Goal: Task Accomplishment & Management: Use online tool/utility

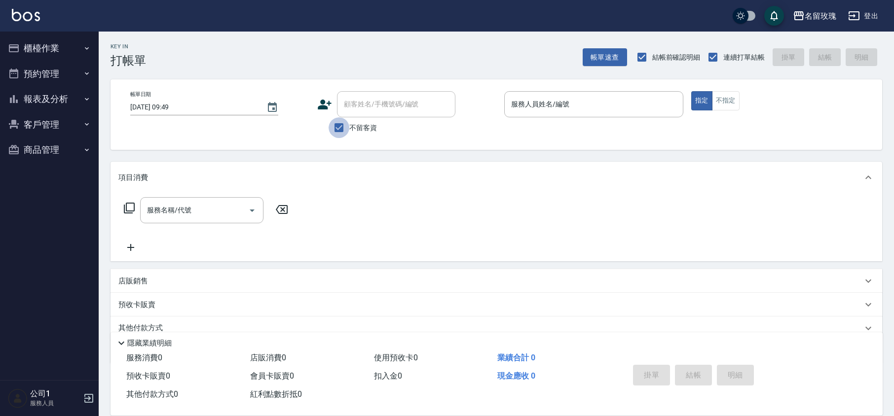
click at [337, 125] on input "不留客資" at bounding box center [338, 127] width 21 height 21
checkbox input "false"
click at [357, 105] on div "顧客姓名/手機號碼/編號 顧客姓名/手機號碼/編號" at bounding box center [396, 104] width 118 height 26
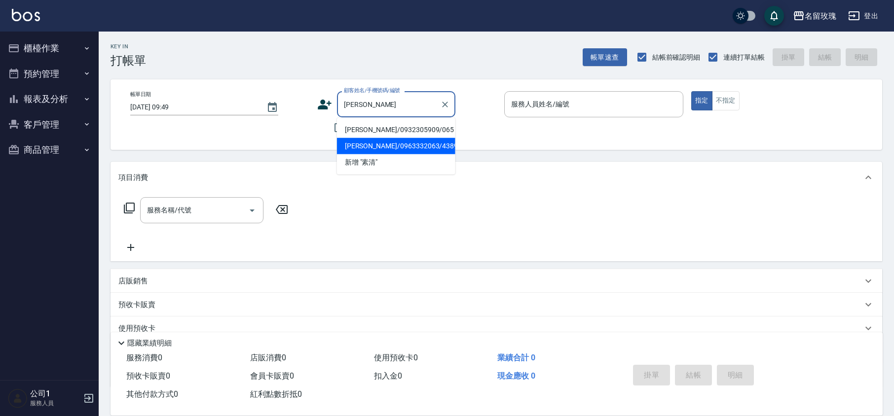
click at [391, 143] on li "[PERSON_NAME]/0963332063/4389" at bounding box center [396, 146] width 118 height 16
type input "[PERSON_NAME]/0963332063/4389"
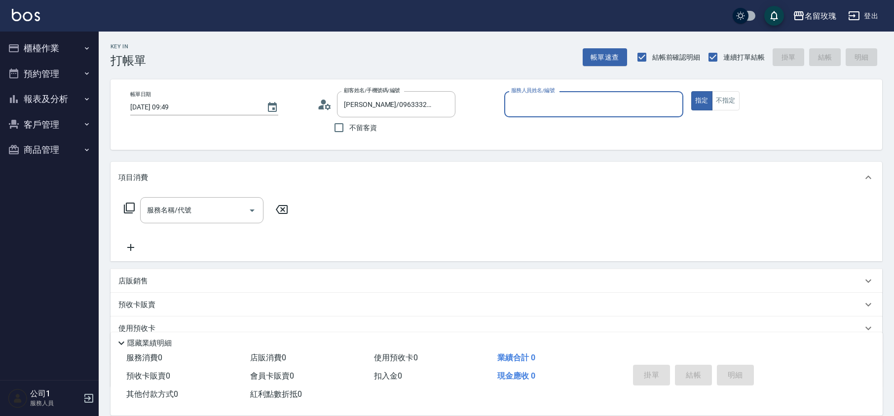
type input "公司1(無代號)"
click at [325, 105] on icon at bounding box center [324, 104] width 15 height 15
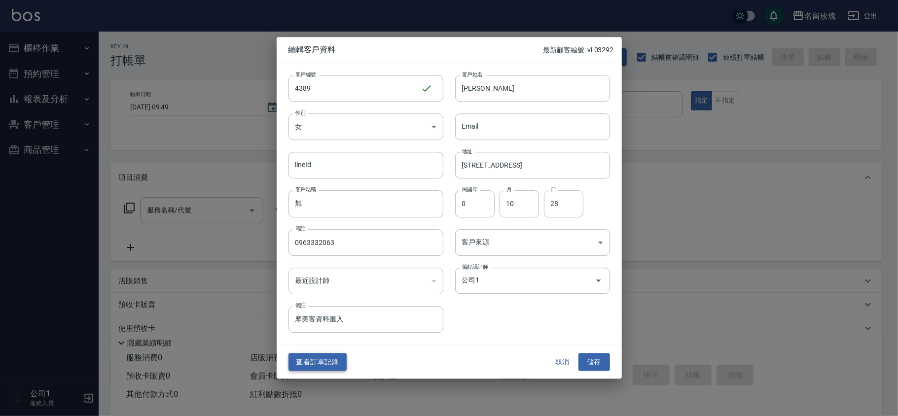
click at [330, 360] on button "查看訂單記錄" at bounding box center [318, 362] width 58 height 18
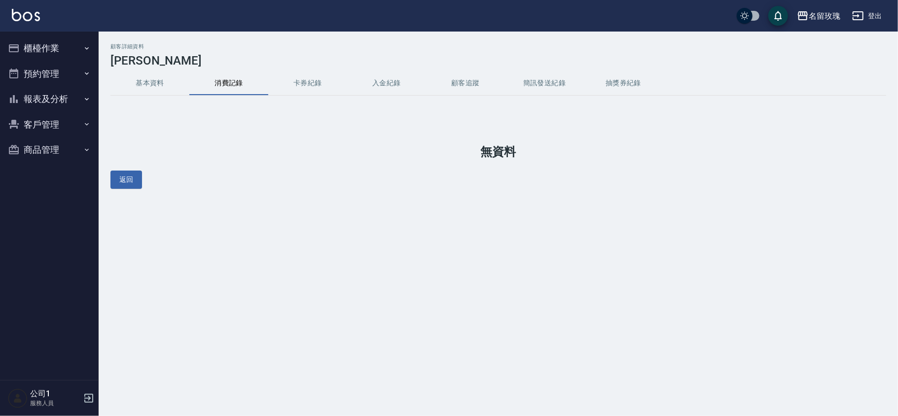
click at [53, 52] on button "櫃檯作業" at bounding box center [49, 49] width 91 height 26
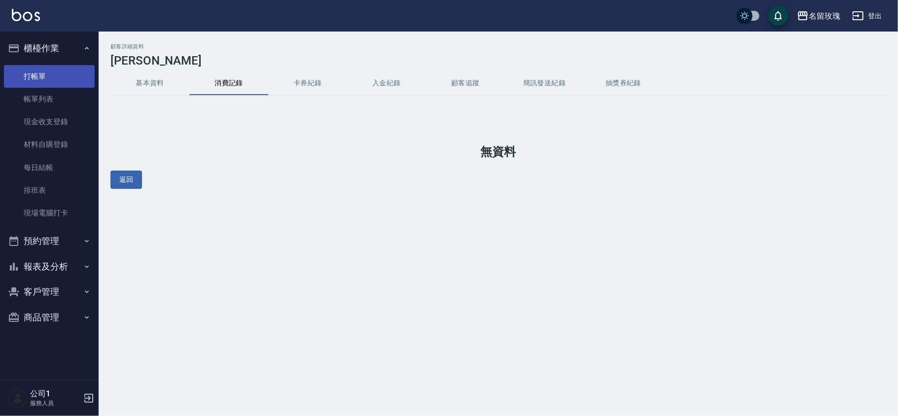
click at [68, 76] on link "打帳單" at bounding box center [49, 76] width 91 height 23
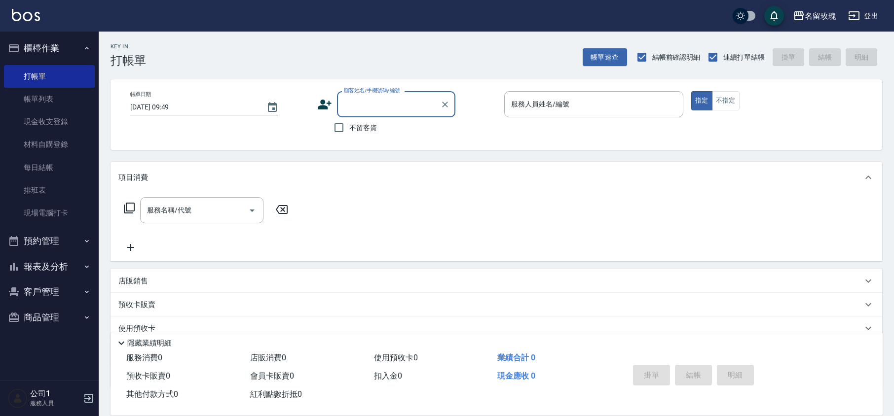
click at [357, 98] on input "顧客姓名/手機號碼/編號" at bounding box center [388, 104] width 95 height 17
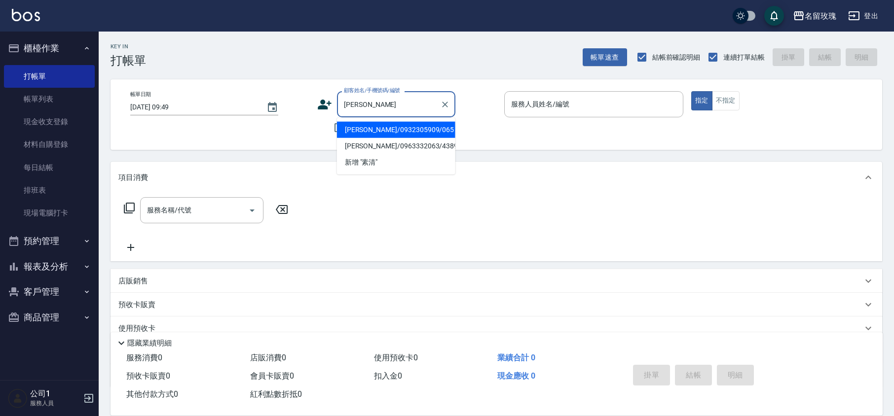
click at [383, 129] on li "[PERSON_NAME]/0932305909/065" at bounding box center [396, 130] width 118 height 16
type input "[PERSON_NAME]/0932305909/065"
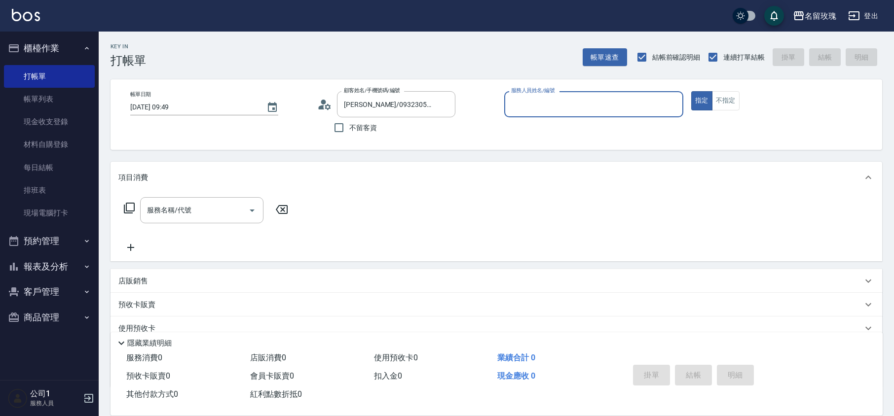
type input "[PERSON_NAME]-5"
click at [327, 105] on icon at bounding box center [324, 104] width 15 height 15
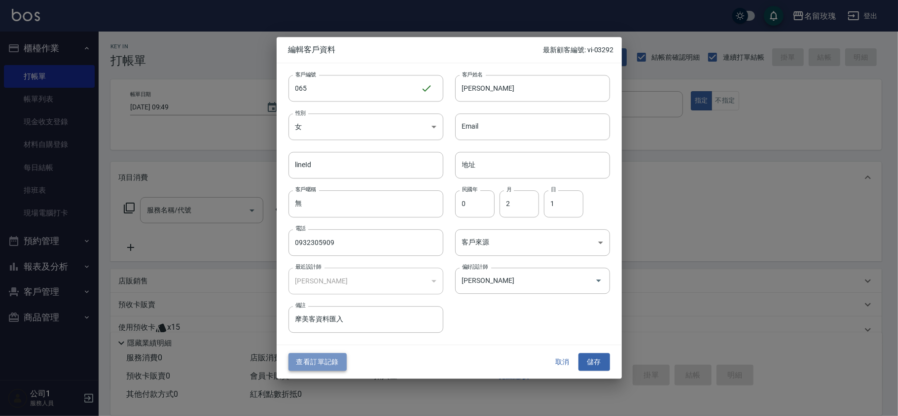
click at [320, 363] on button "查看訂單記錄" at bounding box center [318, 362] width 58 height 18
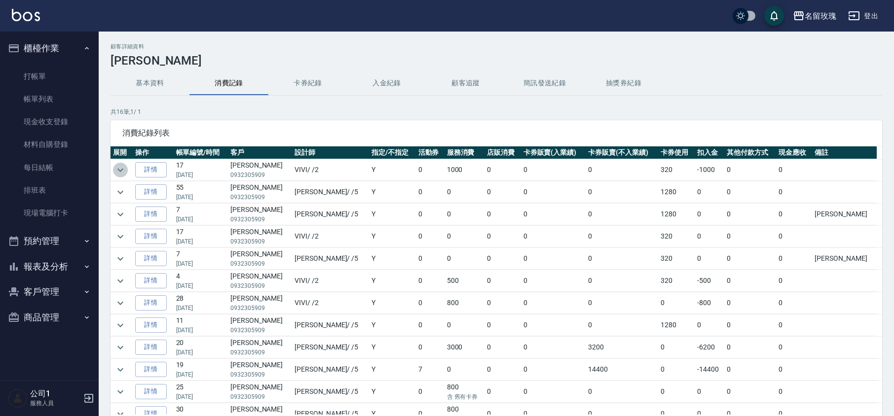
click at [119, 166] on icon "expand row" at bounding box center [120, 170] width 12 height 12
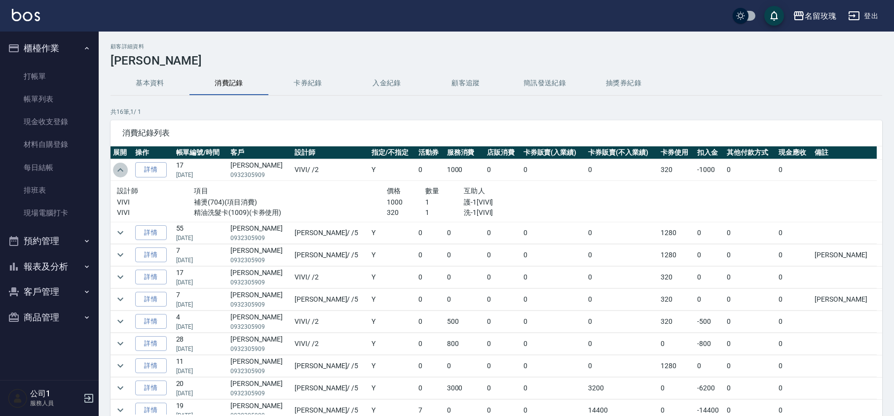
click at [119, 164] on icon "expand row" at bounding box center [120, 170] width 12 height 12
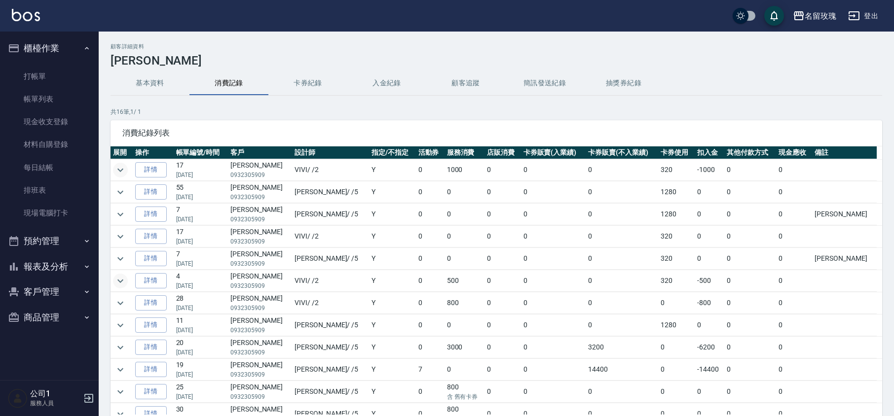
click at [123, 279] on icon "expand row" at bounding box center [120, 281] width 12 height 12
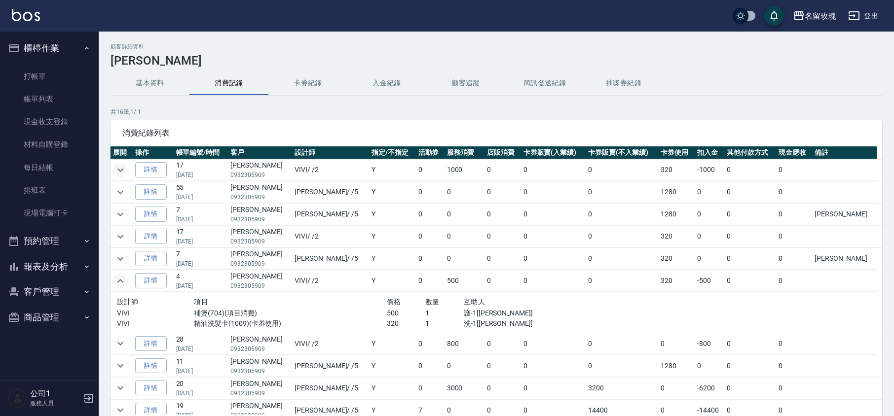
click at [123, 279] on icon "expand row" at bounding box center [120, 281] width 12 height 12
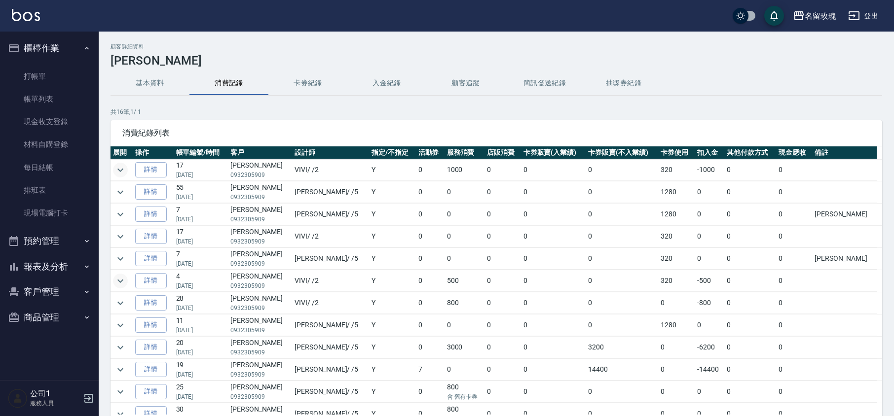
click at [116, 173] on icon "expand row" at bounding box center [120, 170] width 12 height 12
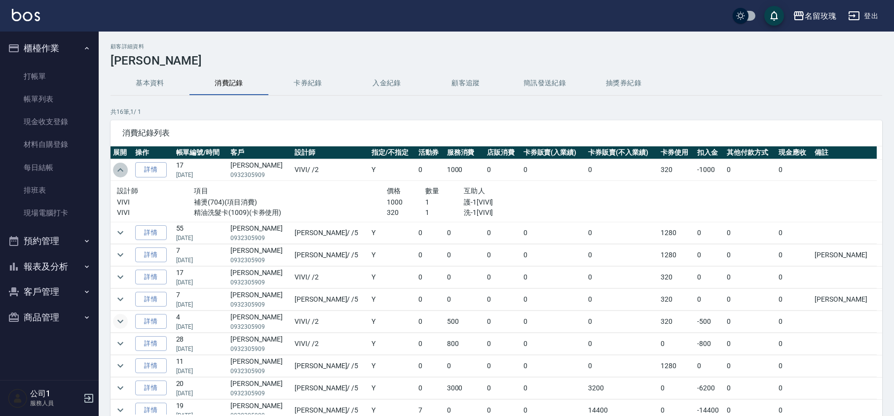
click at [117, 172] on icon "expand row" at bounding box center [120, 170] width 12 height 12
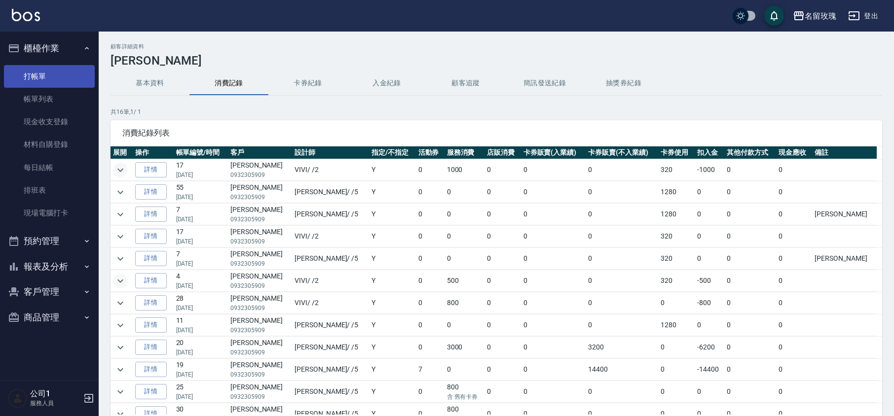
click at [53, 77] on link "打帳單" at bounding box center [49, 76] width 91 height 23
